Goal: Use online tool/utility

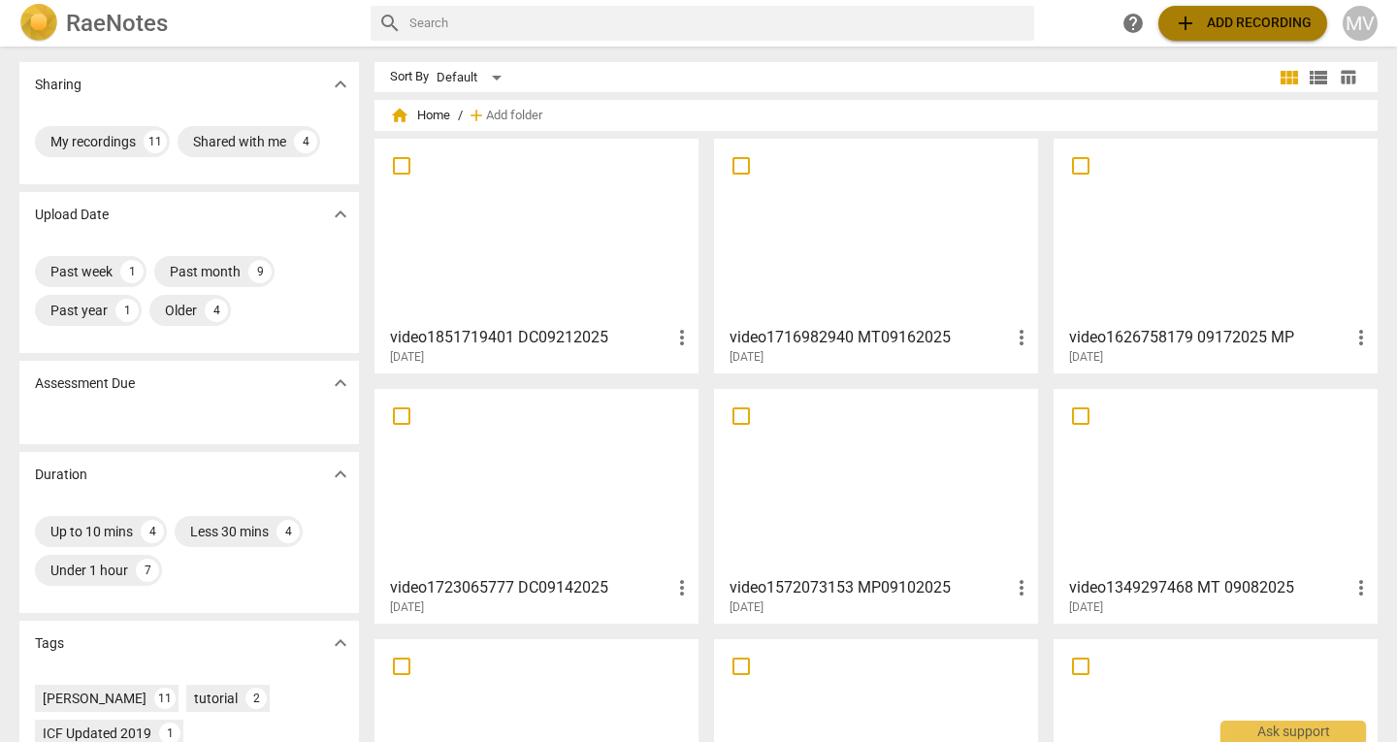
click at [1192, 30] on span "add" at bounding box center [1185, 23] width 23 height 23
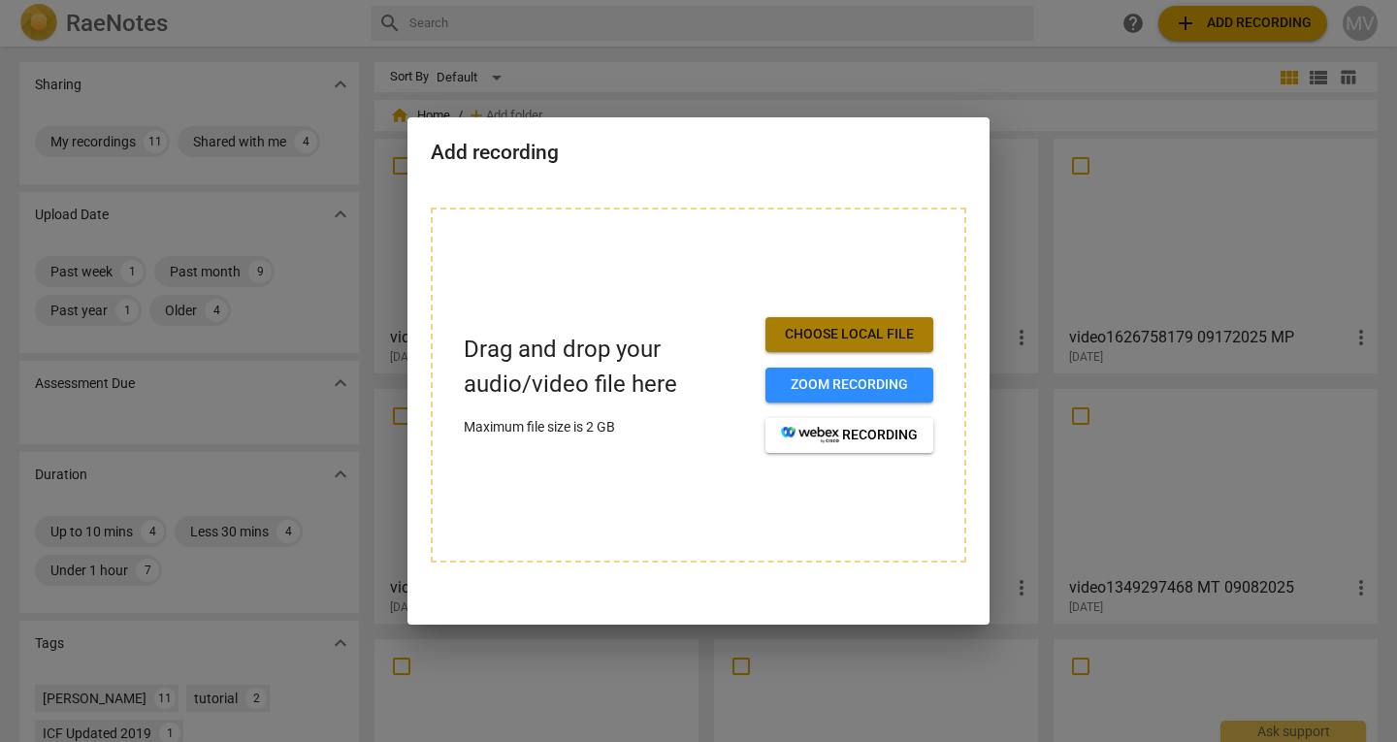
click at [867, 339] on span "Choose local file" at bounding box center [849, 334] width 137 height 19
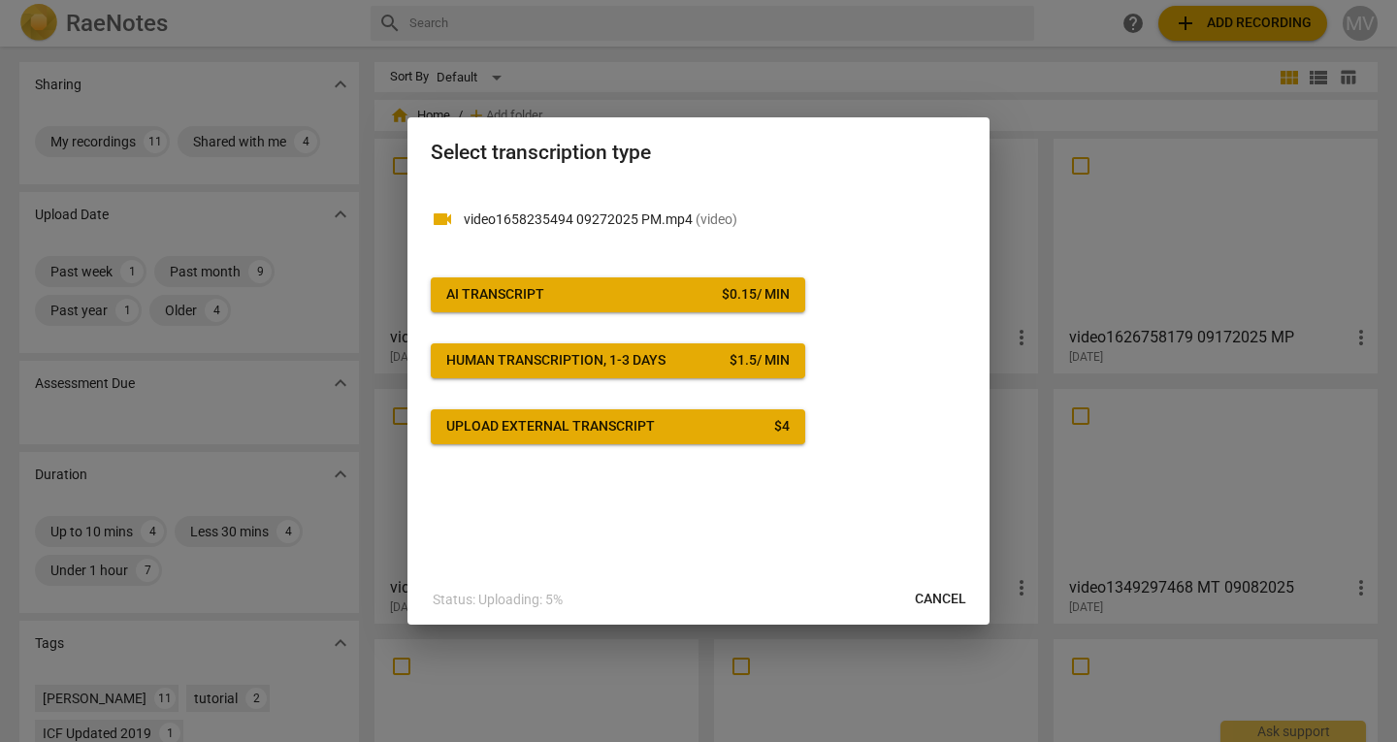
click at [780, 296] on div "$ 0.15 / min" at bounding box center [756, 294] width 68 height 19
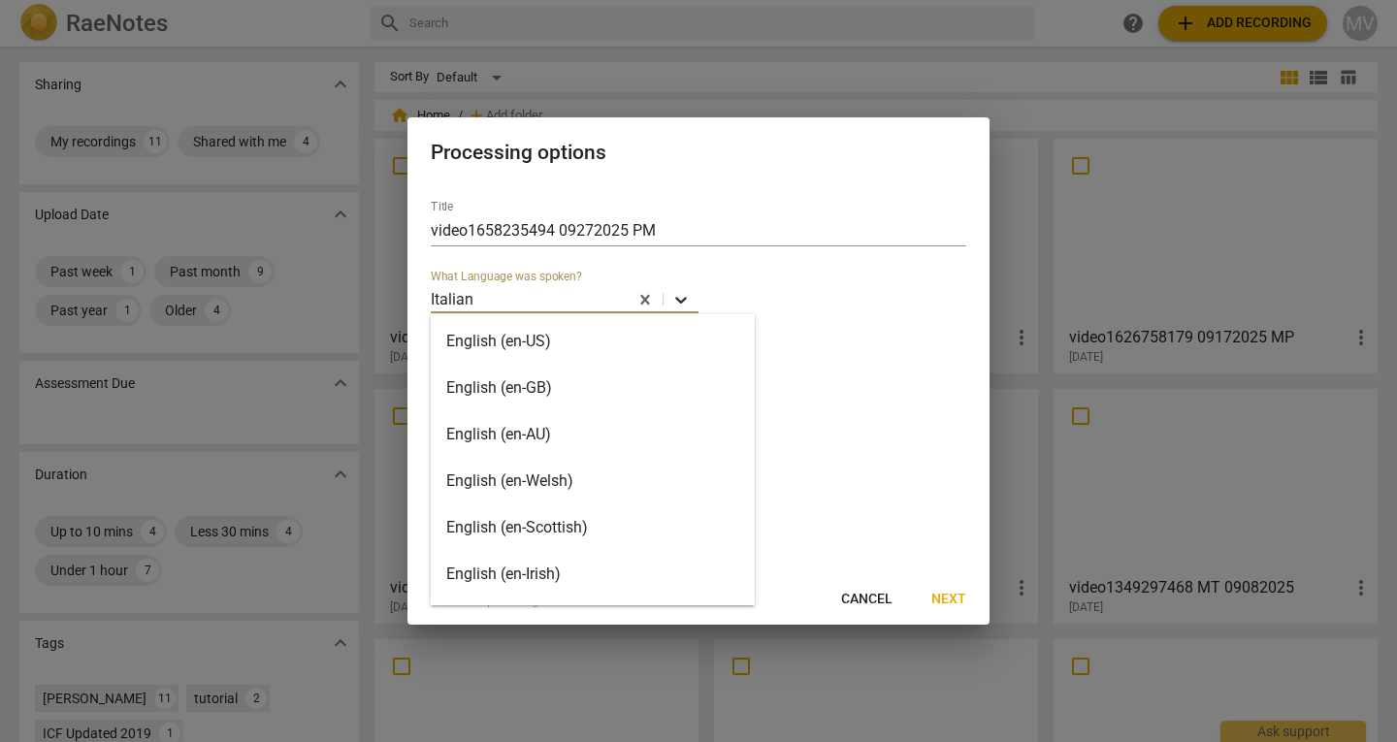
click at [682, 304] on icon at bounding box center [680, 299] width 19 height 19
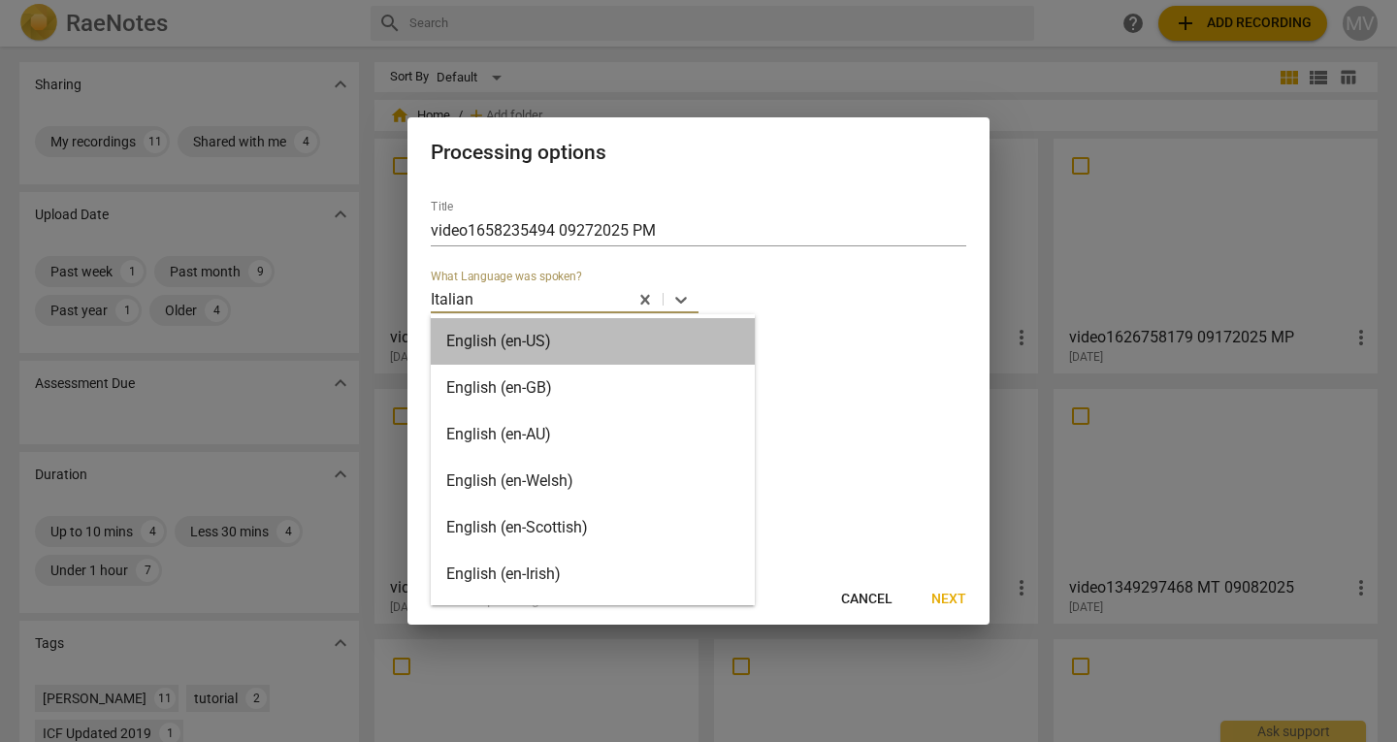
click at [656, 338] on div "English (en-US)" at bounding box center [593, 341] width 324 height 47
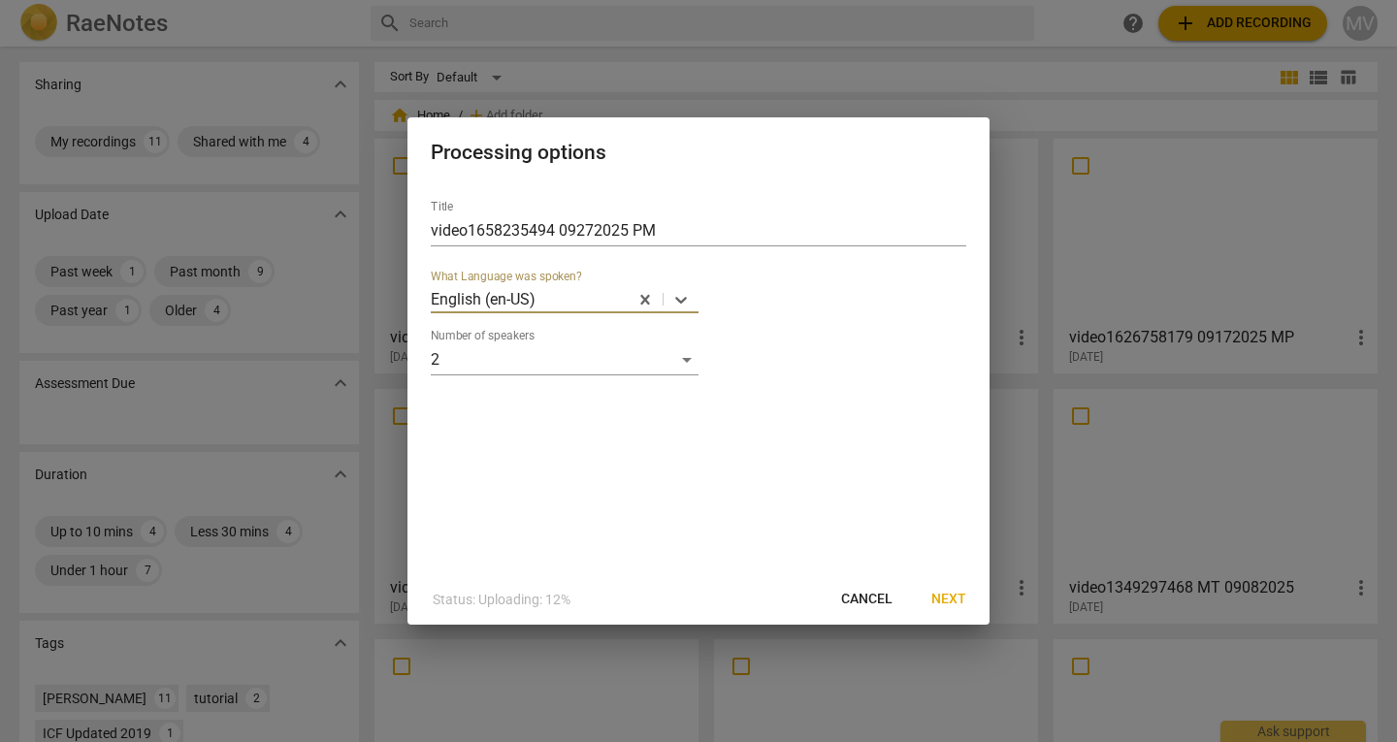
click at [964, 602] on span "Next" at bounding box center [948, 599] width 35 height 19
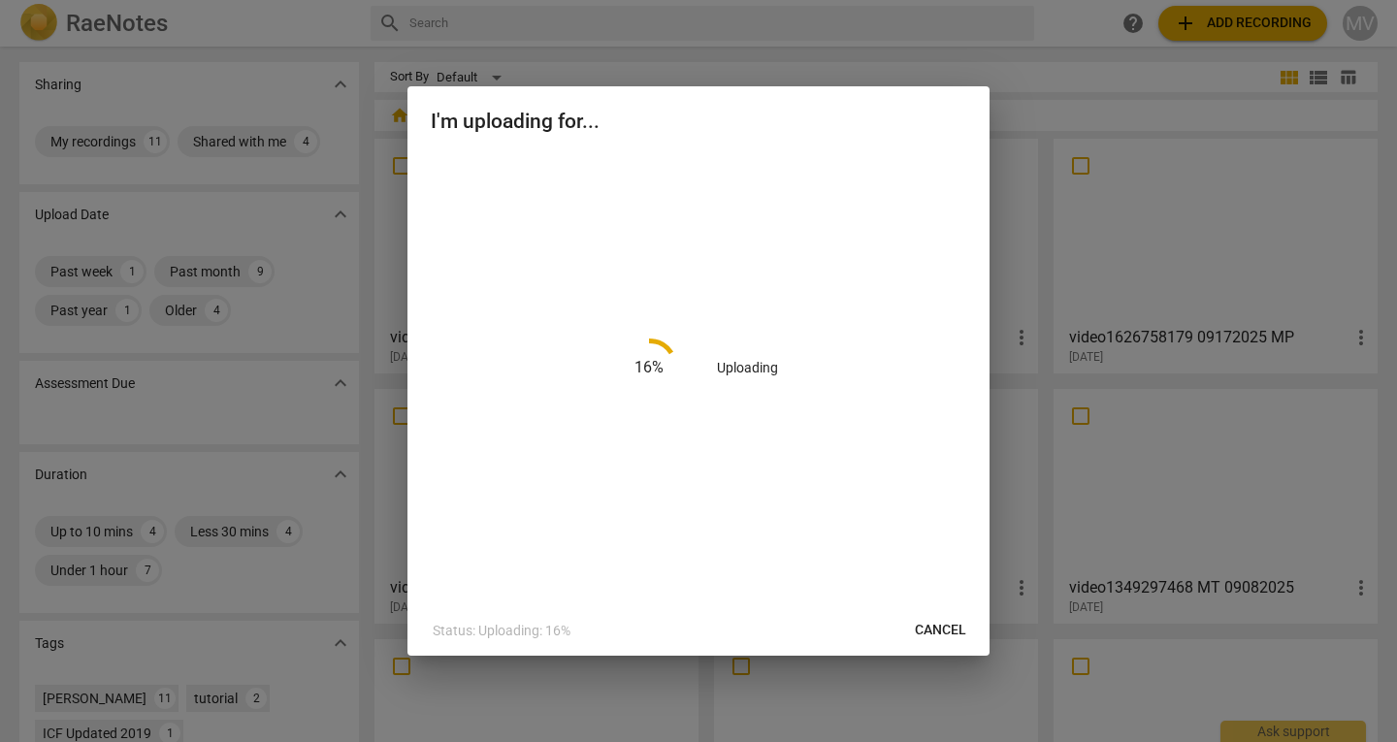
click at [1043, 123] on div at bounding box center [698, 371] width 1397 height 742
click at [1110, 101] on div at bounding box center [698, 371] width 1397 height 742
drag, startPoint x: 699, startPoint y: 103, endPoint x: 1082, endPoint y: 121, distance: 382.7
click at [1082, 121] on div "I'm uploading for... 35 % Uploading Status: Uploading: 35% Cancel" at bounding box center [698, 371] width 1397 height 742
